Goal: Information Seeking & Learning: Learn about a topic

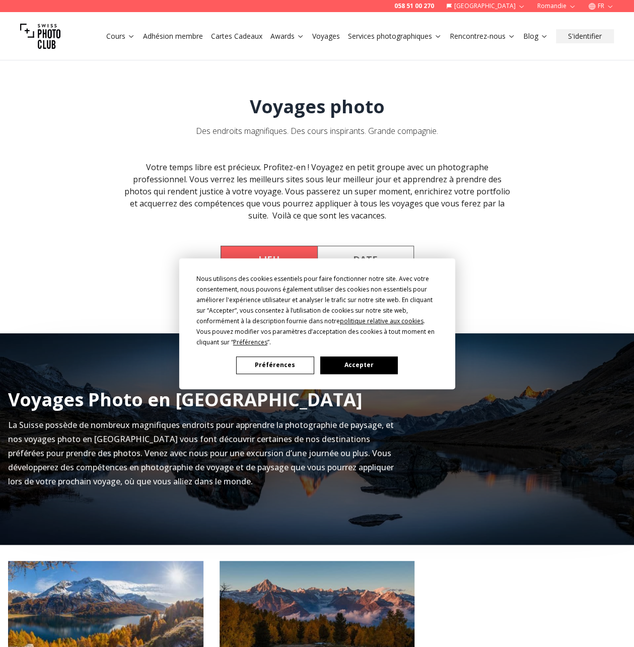
click at [364, 362] on button "Accepter" at bounding box center [359, 366] width 78 height 18
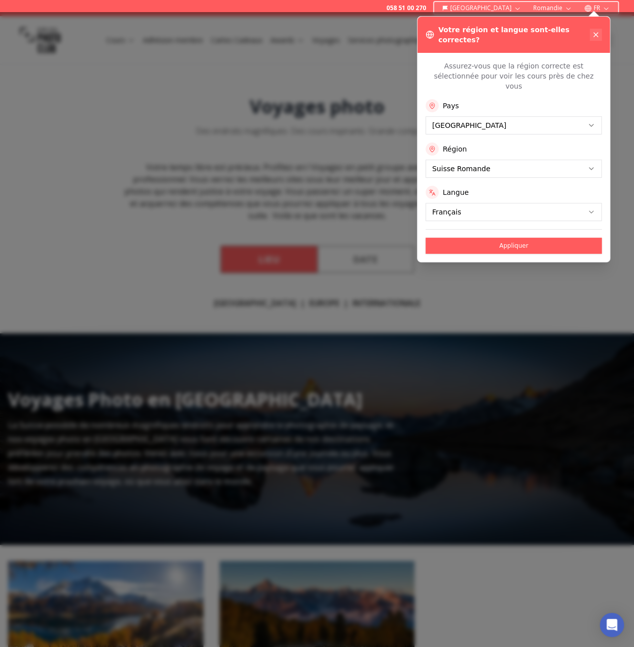
click at [597, 31] on icon at bounding box center [596, 35] width 8 height 8
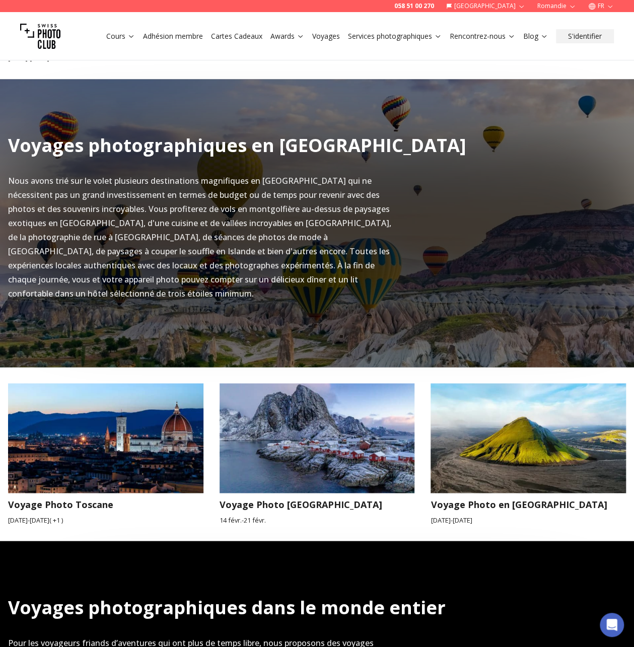
scroll to position [705, 0]
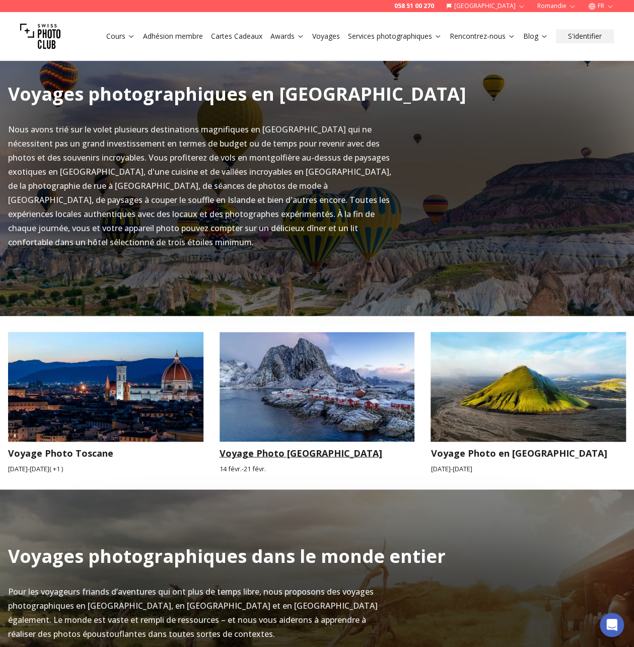
click at [319, 379] on img at bounding box center [317, 387] width 195 height 110
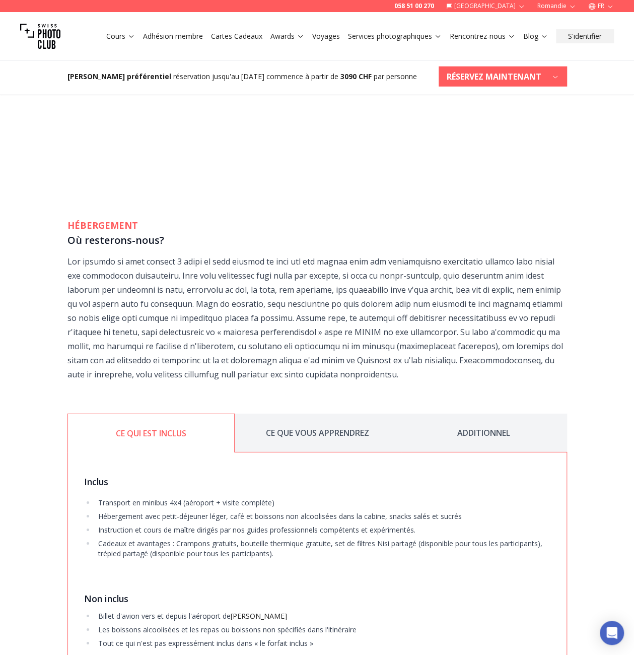
scroll to position [1460, 0]
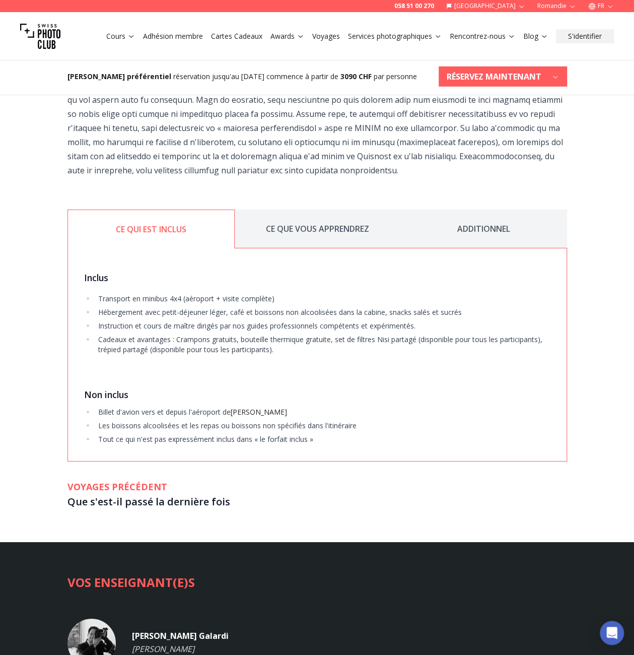
click at [308, 214] on button "CE QUE VOUS APPRENDREZ" at bounding box center [318, 229] width 166 height 39
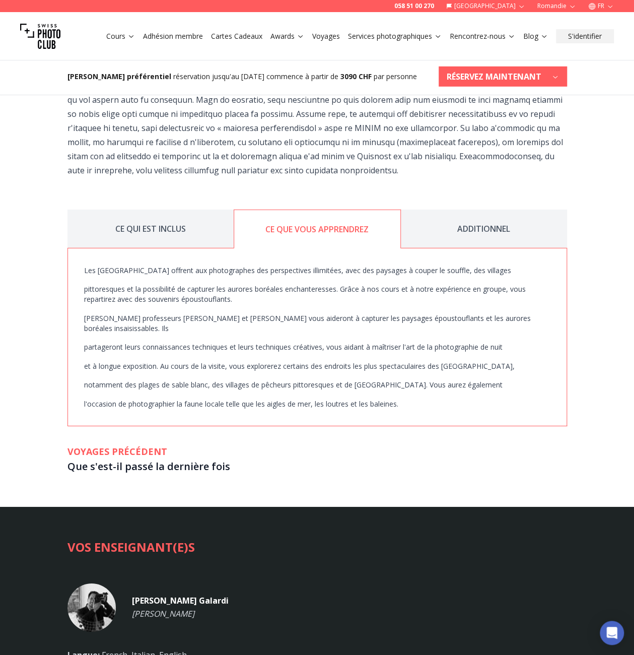
click at [489, 216] on button "ADDITIONNEL" at bounding box center [484, 229] width 166 height 39
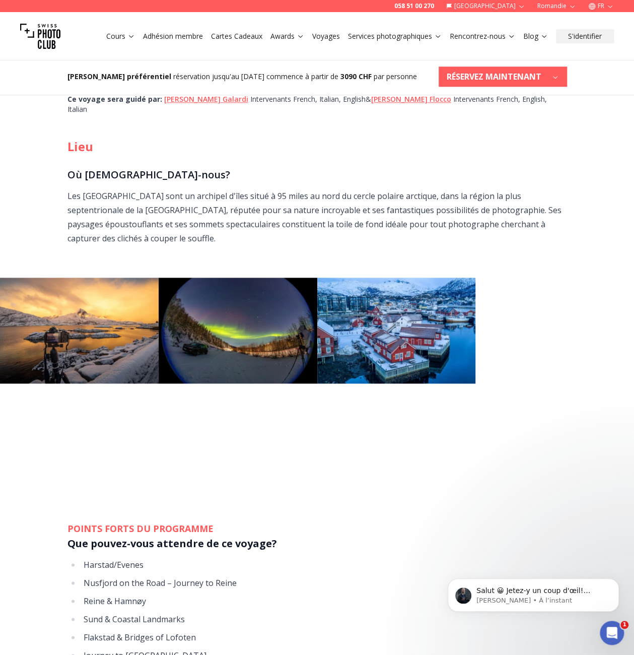
scroll to position [100, 0]
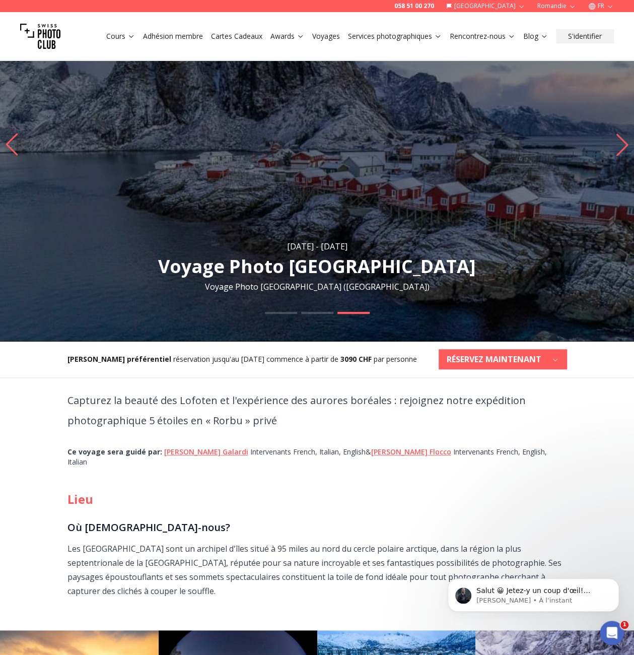
click at [10, 142] on icon "Previous slide" at bounding box center [12, 144] width 12 height 22
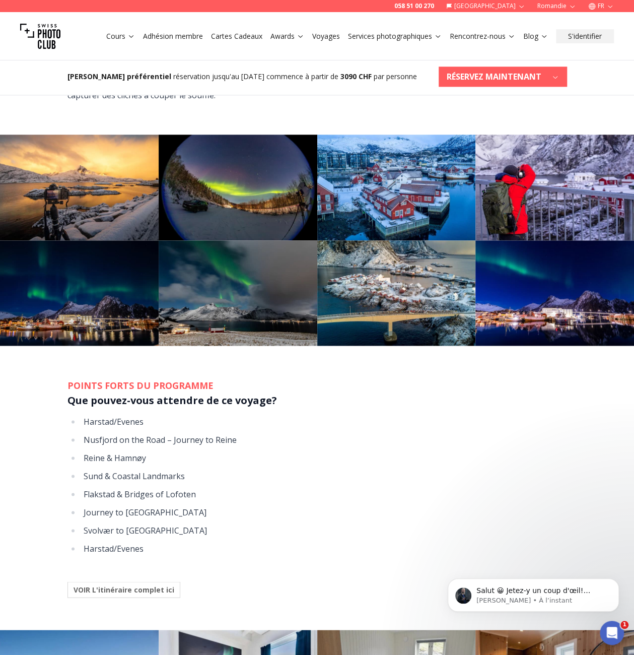
scroll to position [654, 0]
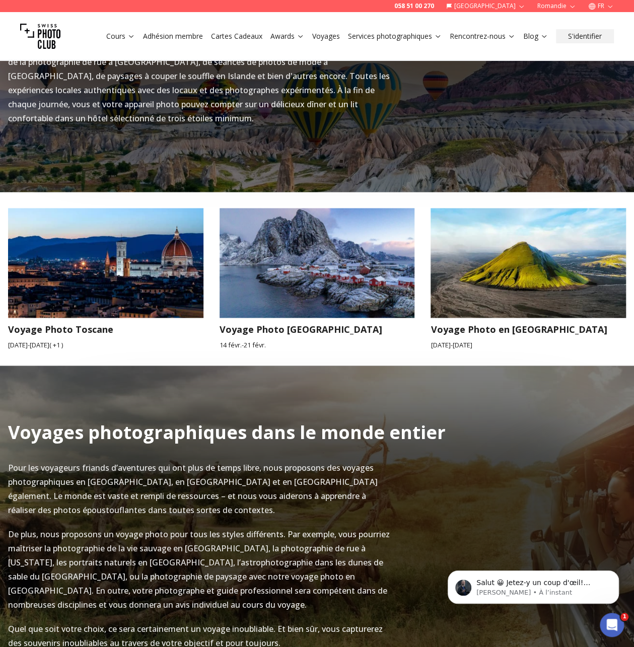
scroll to position [806, 0]
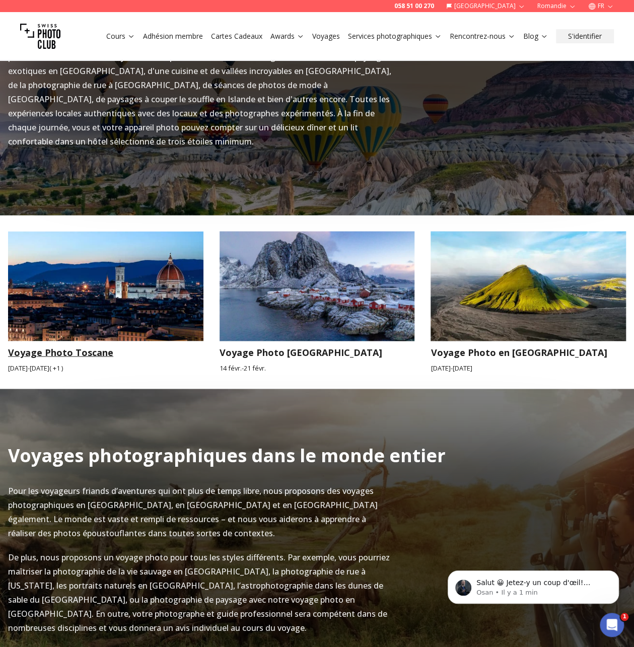
click at [109, 304] on img at bounding box center [105, 286] width 195 height 110
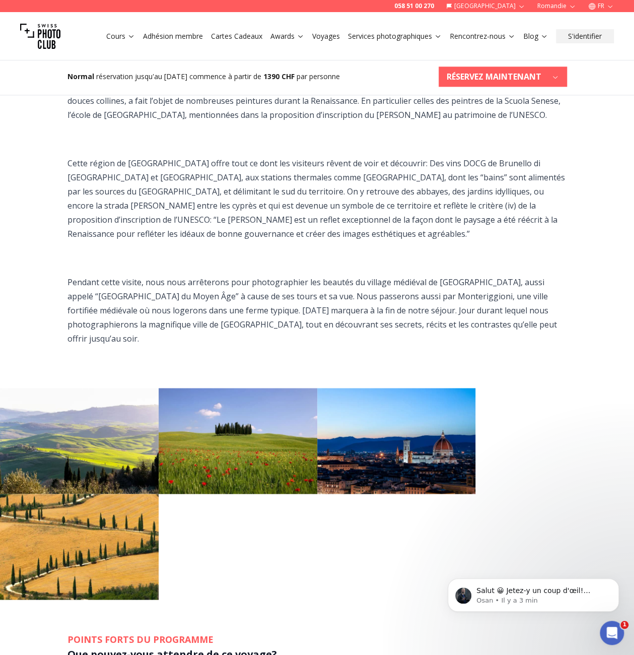
scroll to position [403, 0]
